Goal: Task Accomplishment & Management: Manage account settings

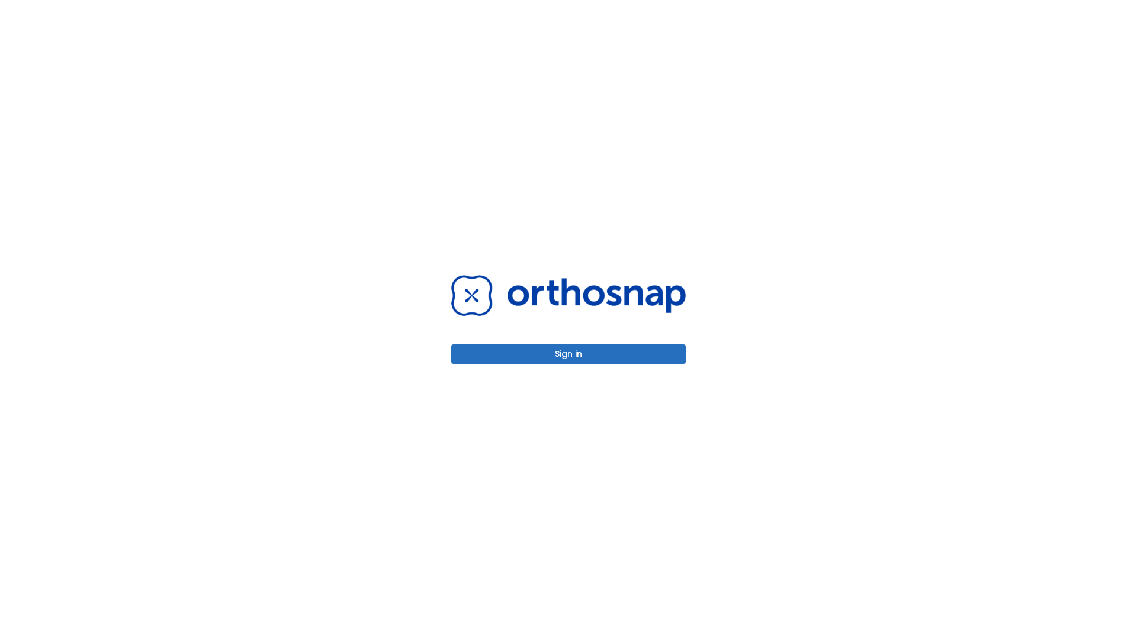
click at [568, 354] on button "Sign in" at bounding box center [568, 355] width 234 height 20
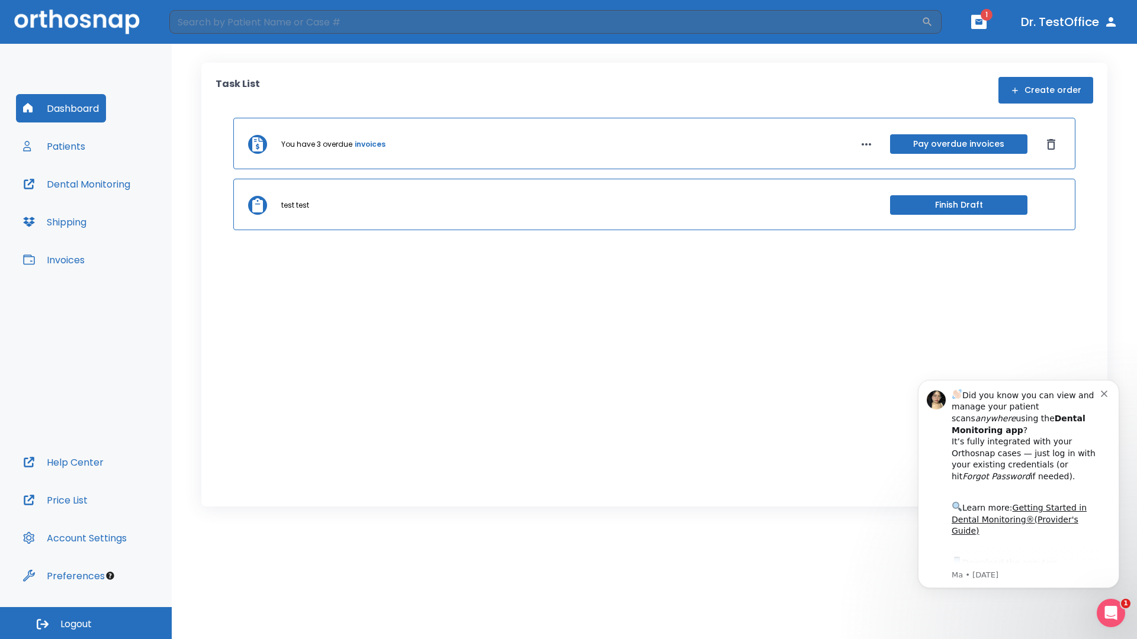
click at [86, 623] on span "Logout" at bounding box center [75, 624] width 31 height 13
